Goal: Task Accomplishment & Management: Use online tool/utility

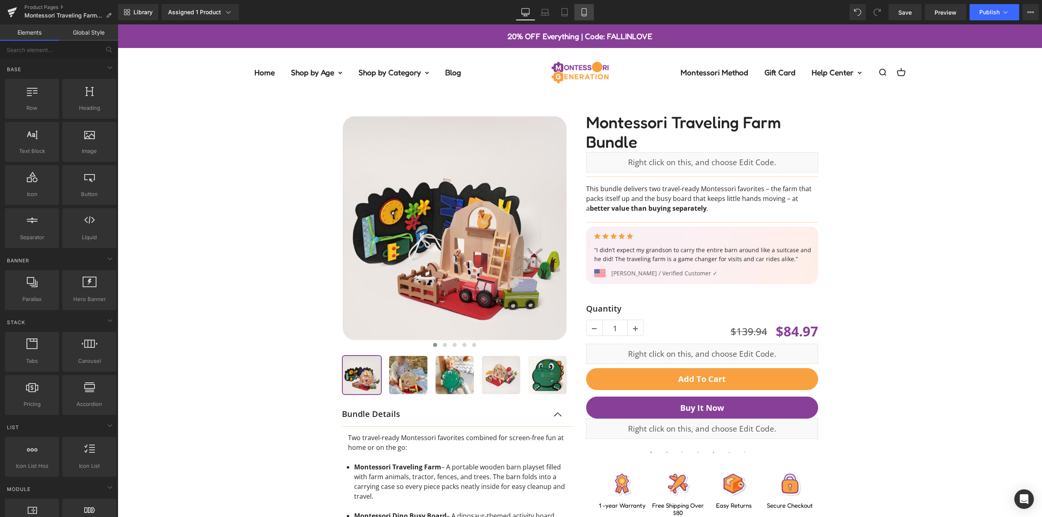
click at [584, 13] on icon at bounding box center [584, 12] width 8 height 8
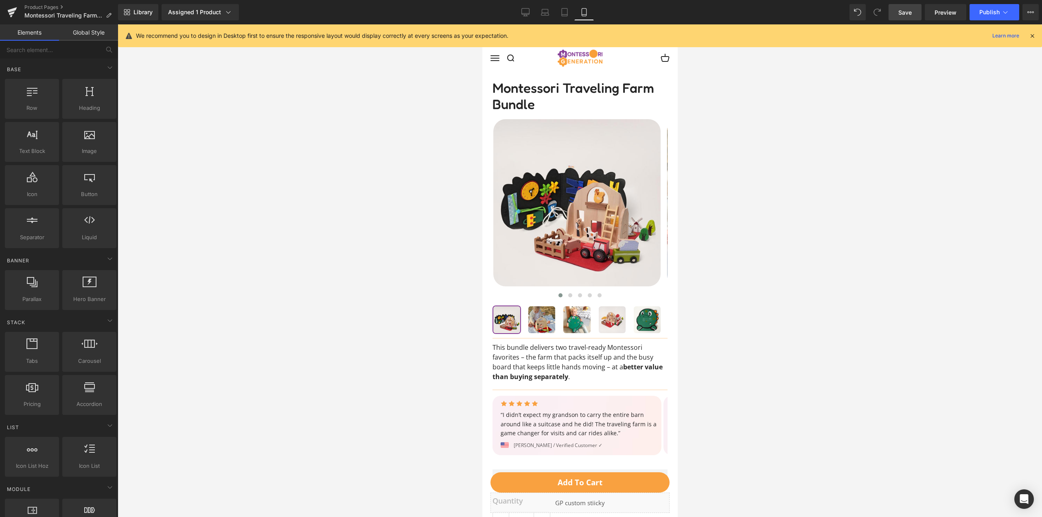
click at [909, 8] on span "Save" at bounding box center [904, 12] width 13 height 9
click at [985, 5] on button "Publish" at bounding box center [994, 12] width 50 height 16
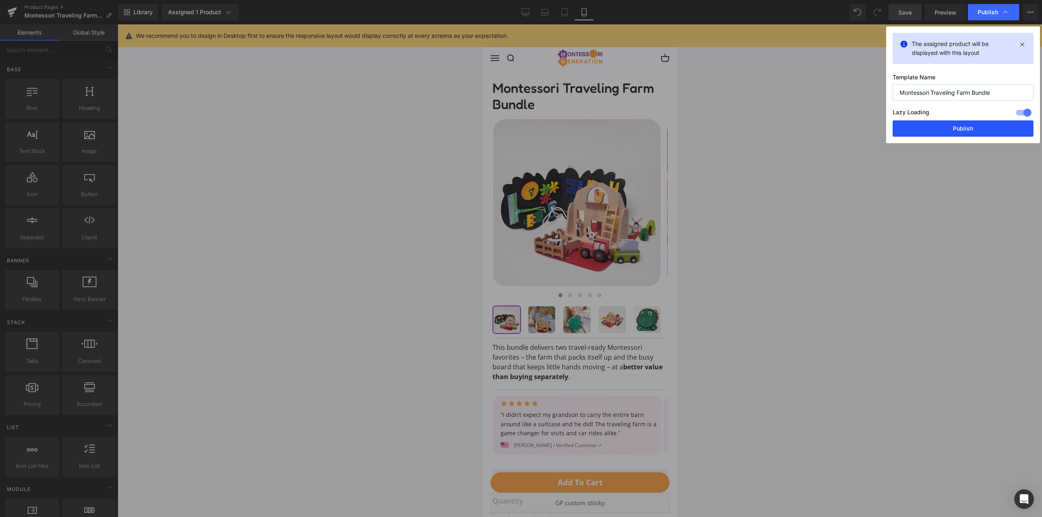
click at [962, 128] on button "Publish" at bounding box center [962, 128] width 141 height 16
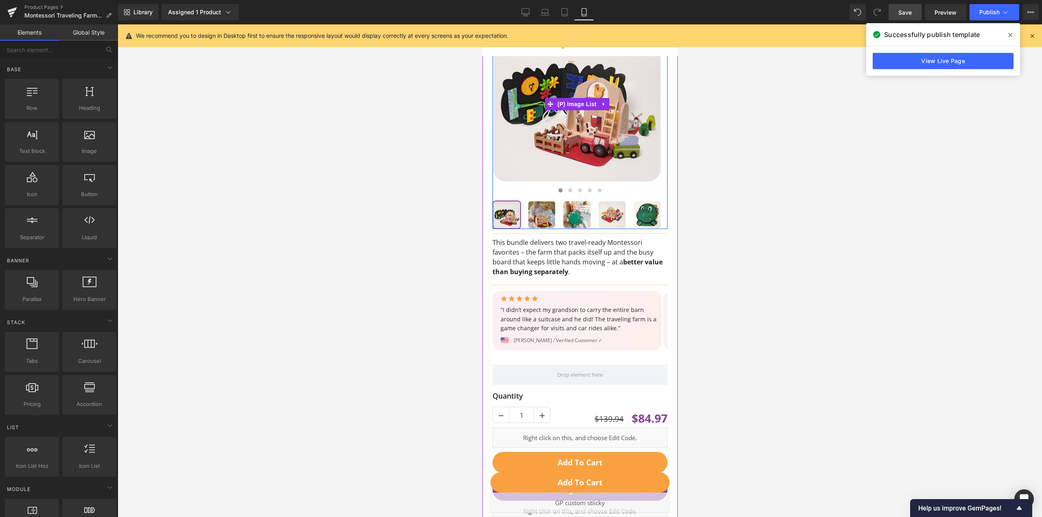
scroll to position [203, 0]
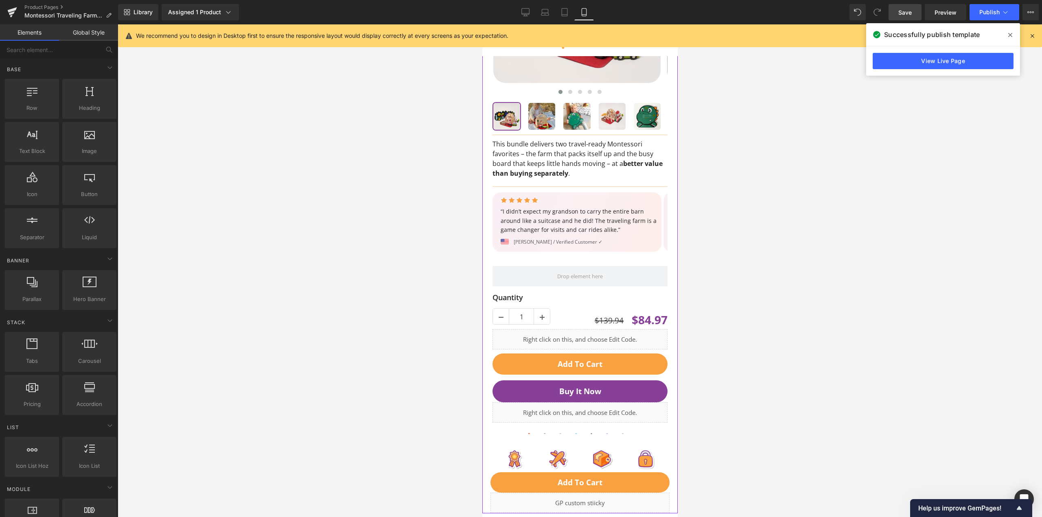
click at [530, 270] on span at bounding box center [579, 276] width 175 height 20
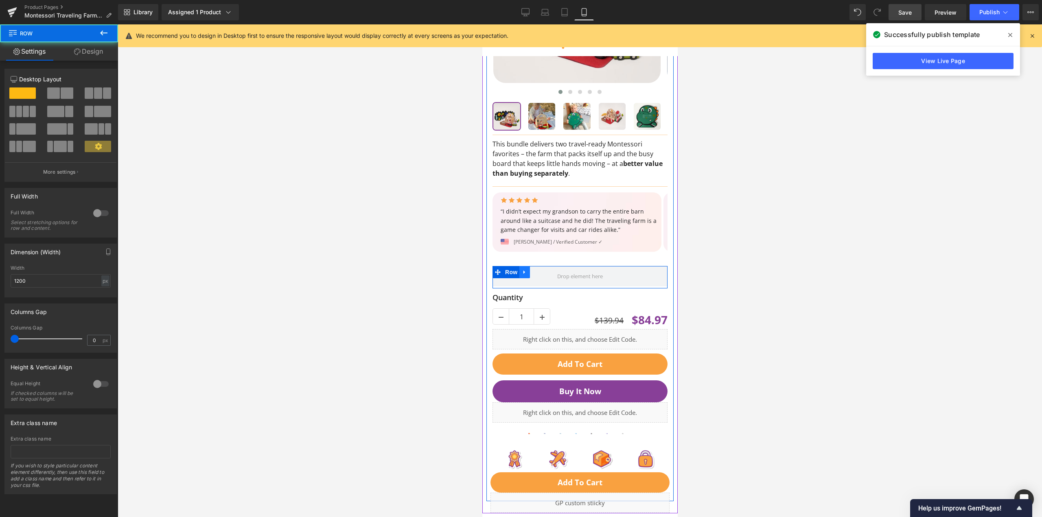
click at [527, 266] on link at bounding box center [524, 272] width 11 height 12
click at [548, 269] on icon at bounding box center [545, 272] width 6 height 6
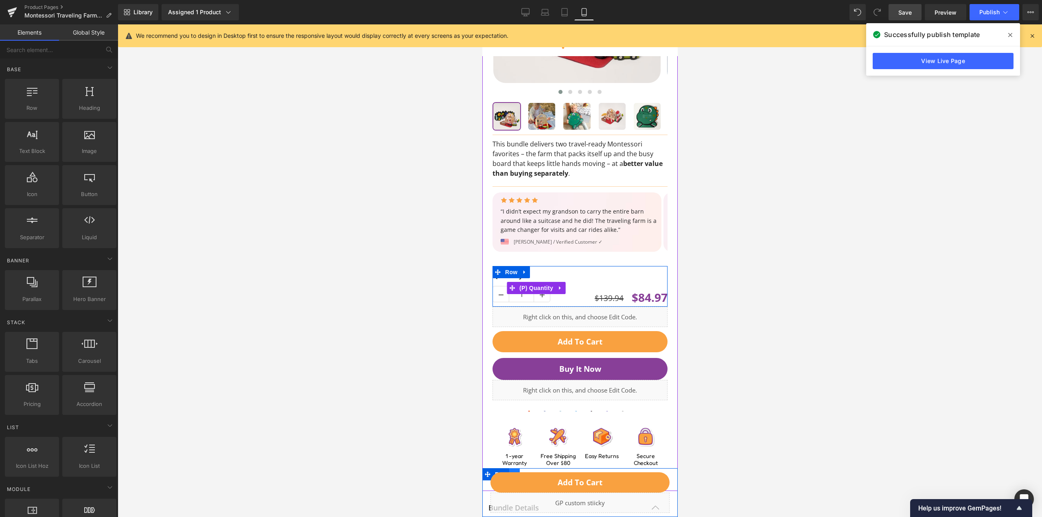
click at [513, 470] on link at bounding box center [514, 474] width 11 height 12
click at [537, 470] on link at bounding box center [535, 474] width 11 height 12
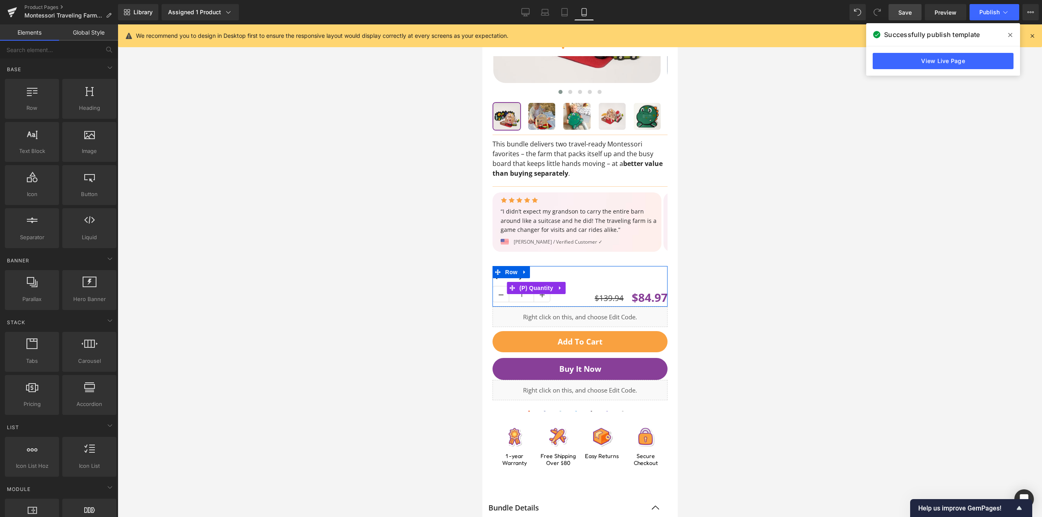
click at [905, 9] on span "Save" at bounding box center [904, 12] width 13 height 9
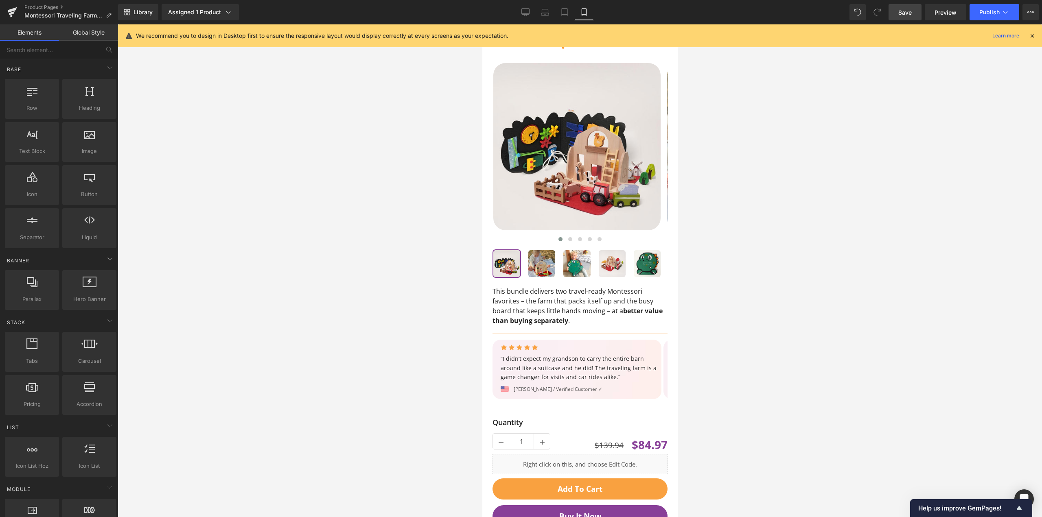
scroll to position [0, 0]
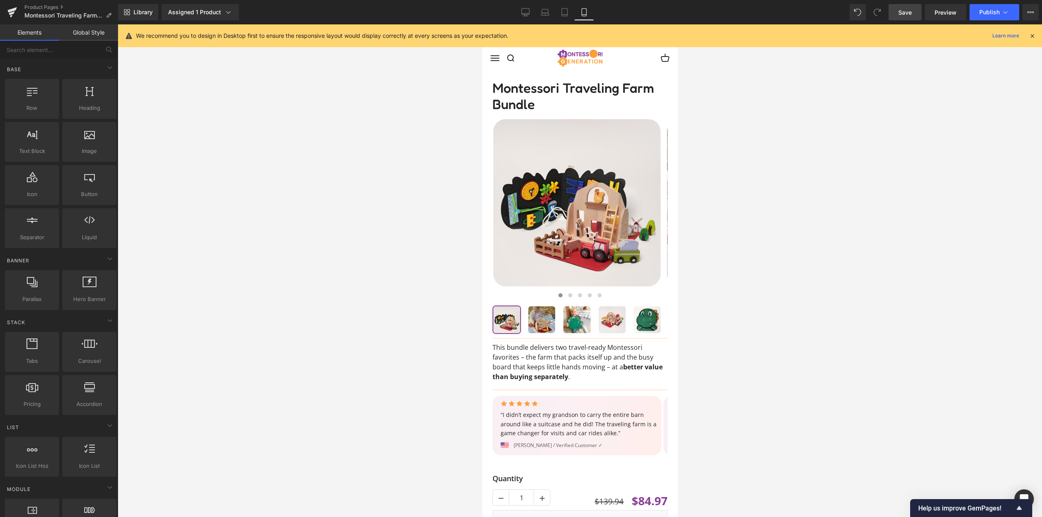
click at [906, 12] on span "Save" at bounding box center [904, 12] width 13 height 9
click at [148, 9] on span "Library" at bounding box center [142, 12] width 19 height 7
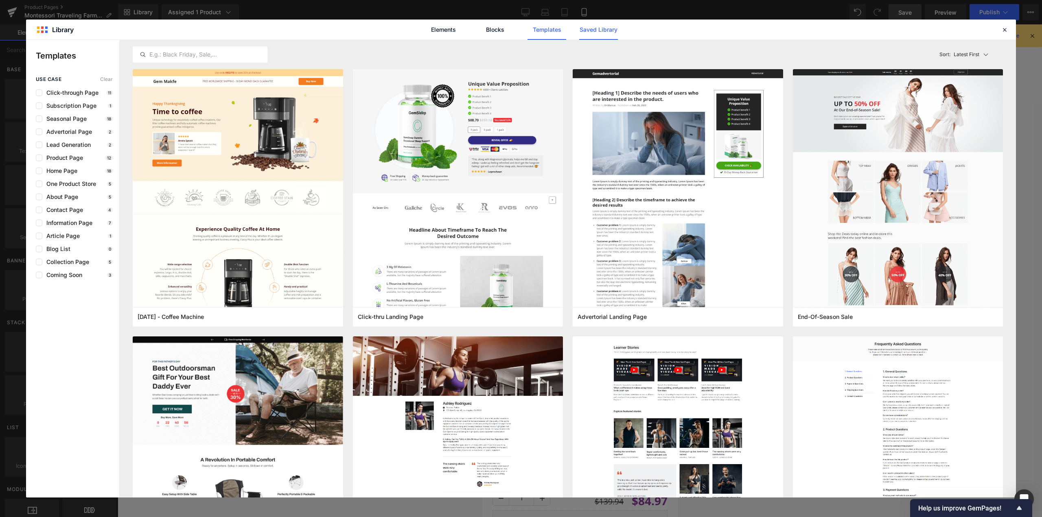
click at [588, 33] on link "Saved Library" at bounding box center [598, 30] width 39 height 20
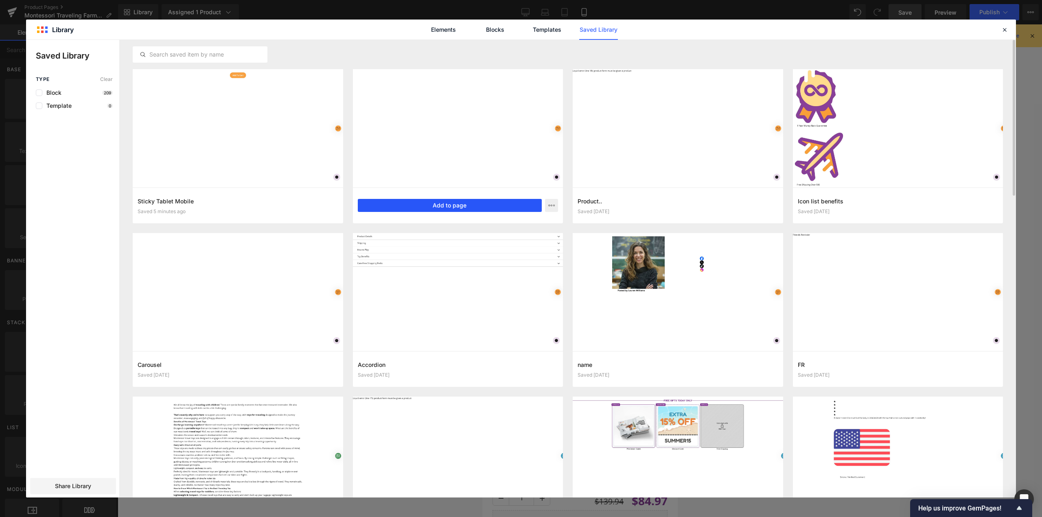
click at [487, 203] on button "Add to page" at bounding box center [450, 205] width 184 height 13
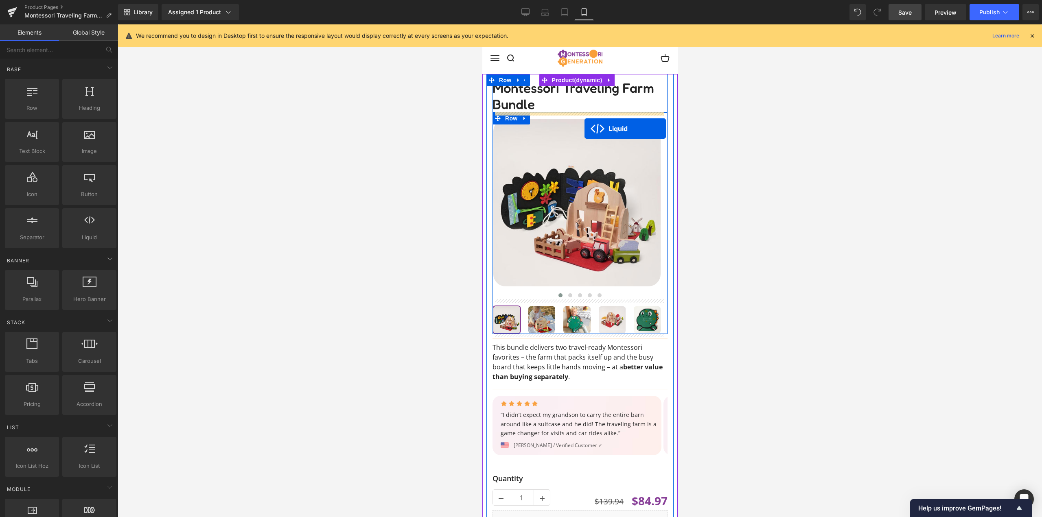
drag, startPoint x: 566, startPoint y: 277, endPoint x: 584, endPoint y: 129, distance: 149.9
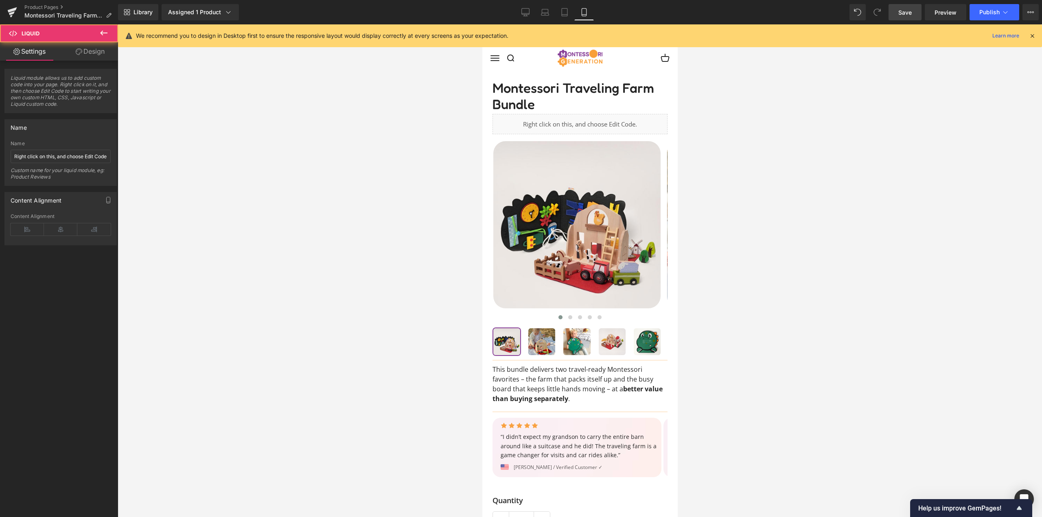
click at [901, 13] on span "Save" at bounding box center [904, 12] width 13 height 9
click at [991, 9] on span "Publish" at bounding box center [989, 12] width 20 height 7
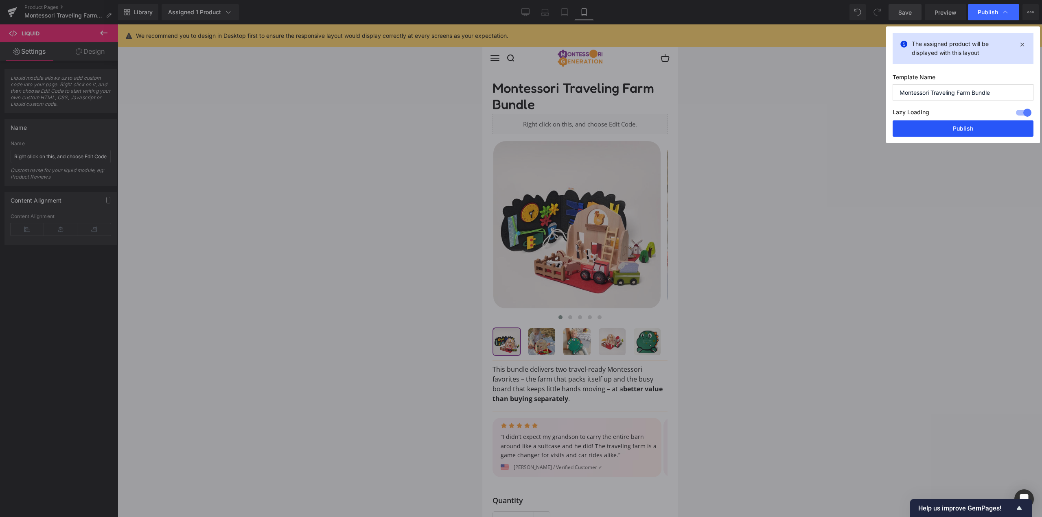
click at [956, 122] on button "Publish" at bounding box center [962, 128] width 141 height 16
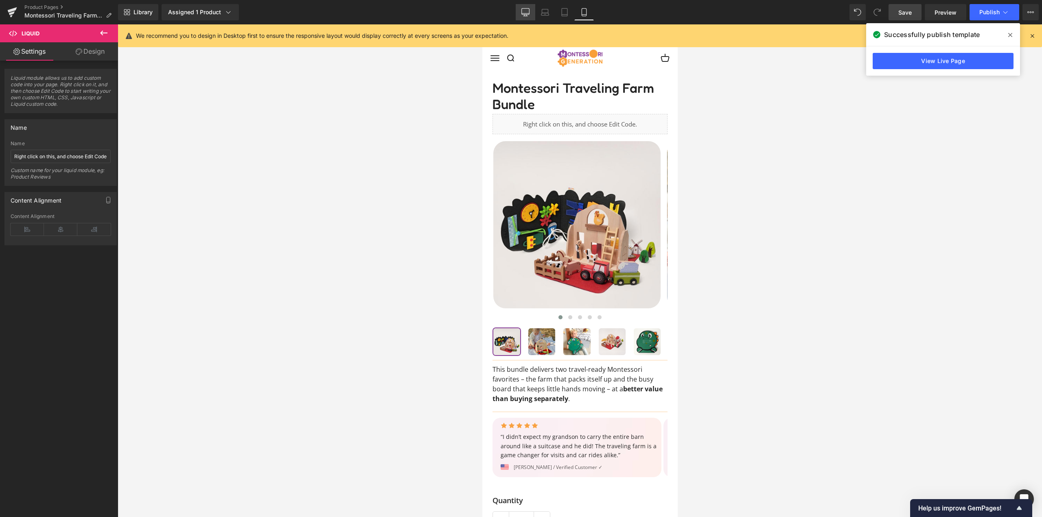
click at [530, 11] on link "Desktop" at bounding box center [525, 12] width 20 height 16
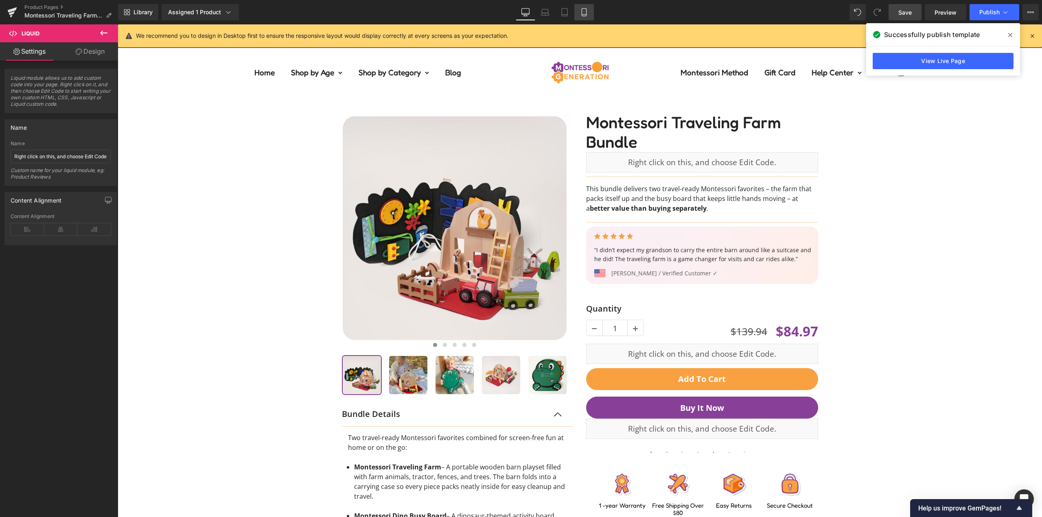
click at [583, 11] on icon at bounding box center [584, 12] width 8 height 8
